Goal: Transaction & Acquisition: Purchase product/service

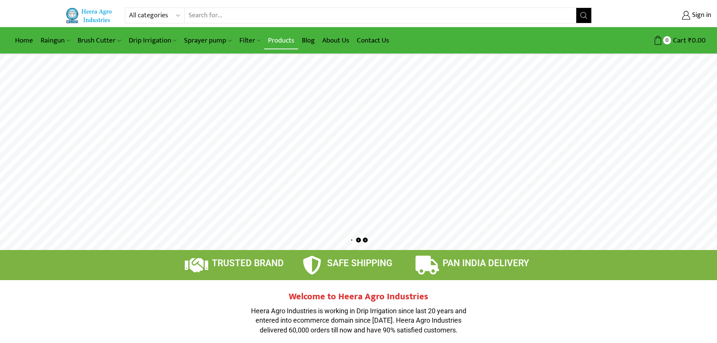
click at [285, 41] on link "Products" at bounding box center [281, 41] width 34 height 18
click at [452, 205] on rs-layer at bounding box center [358, 152] width 717 height 196
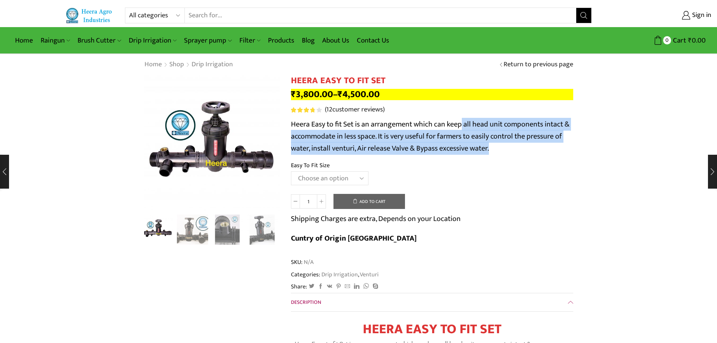
drag, startPoint x: 462, startPoint y: 125, endPoint x: 523, endPoint y: 144, distance: 64.3
click at [523, 144] on p "Heera Easy to fit Set is an arrangement which can keep all head unit components…" at bounding box center [432, 136] width 282 height 36
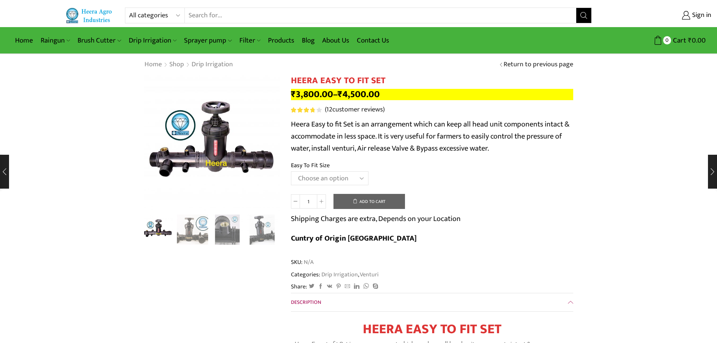
click at [197, 221] on img "2 / 8" at bounding box center [192, 228] width 31 height 31
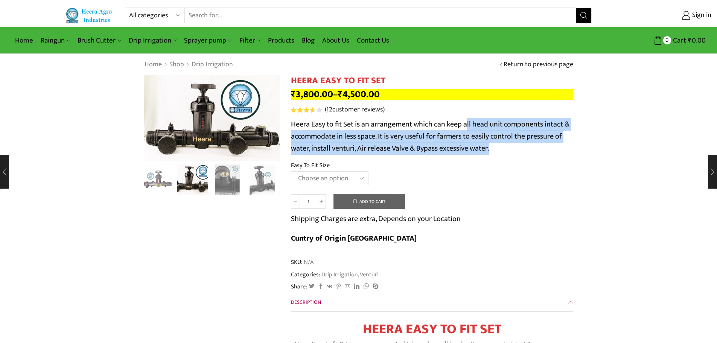
drag, startPoint x: 468, startPoint y: 126, endPoint x: 502, endPoint y: 151, distance: 41.7
click at [502, 151] on p "Heera Easy to fit Set is an arrangement which can keep all head unit components…" at bounding box center [432, 136] width 282 height 36
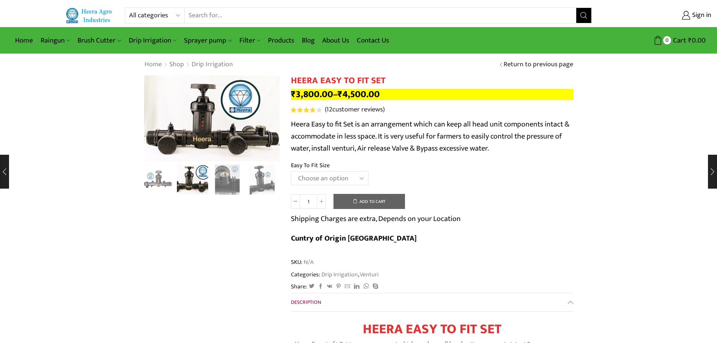
click at [521, 181] on td "Choose an option 2" Easy To Fit 2.5" Easy To Fit 3" Easy To Fit Clear" at bounding box center [432, 181] width 282 height 21
drag, startPoint x: 296, startPoint y: 149, endPoint x: 452, endPoint y: 152, distance: 155.5
click at [452, 152] on p "Heera Easy to fit Set is an arrangement which can keep all head unit components…" at bounding box center [432, 136] width 282 height 36
click at [462, 183] on td "Choose an option 2" Easy To Fit 2.5" Easy To Fit 3" Easy To Fit Clear" at bounding box center [432, 181] width 282 height 21
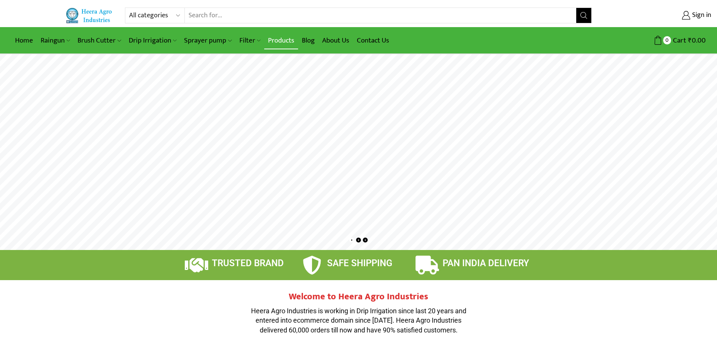
click at [278, 40] on link "Products" at bounding box center [281, 41] width 34 height 18
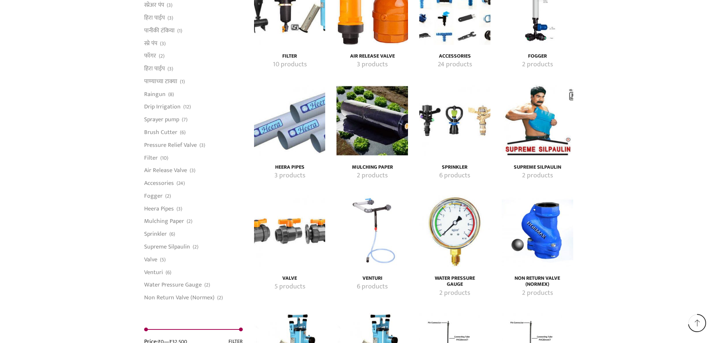
scroll to position [1355, 0]
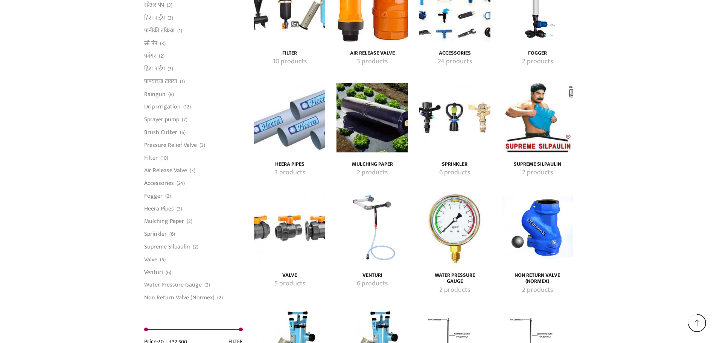
click at [453, 108] on img "Visit product category Sprinkler" at bounding box center [454, 117] width 71 height 71
